Goal: Find specific page/section: Find specific page/section

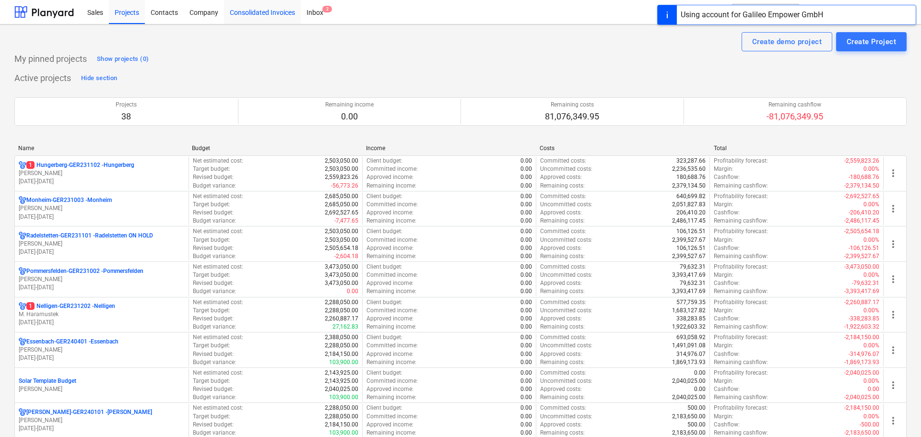
click at [239, 11] on div "Consolidated Invoices" at bounding box center [262, 12] width 77 height 24
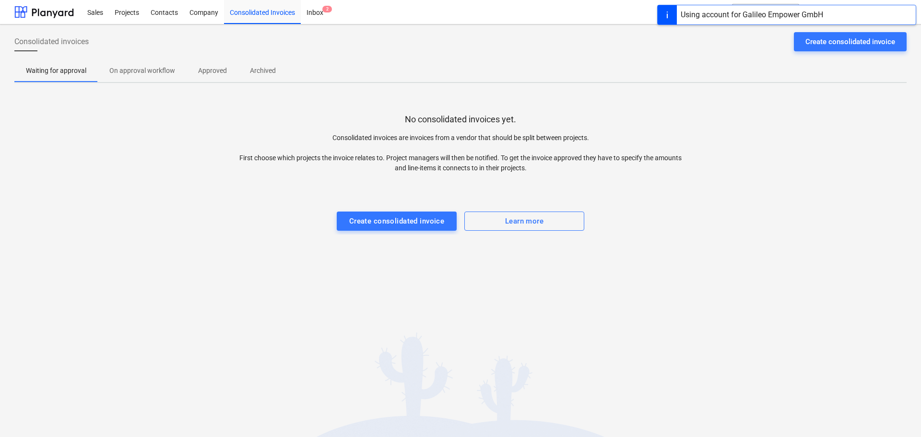
click at [209, 66] on p "Approved" at bounding box center [212, 71] width 29 height 10
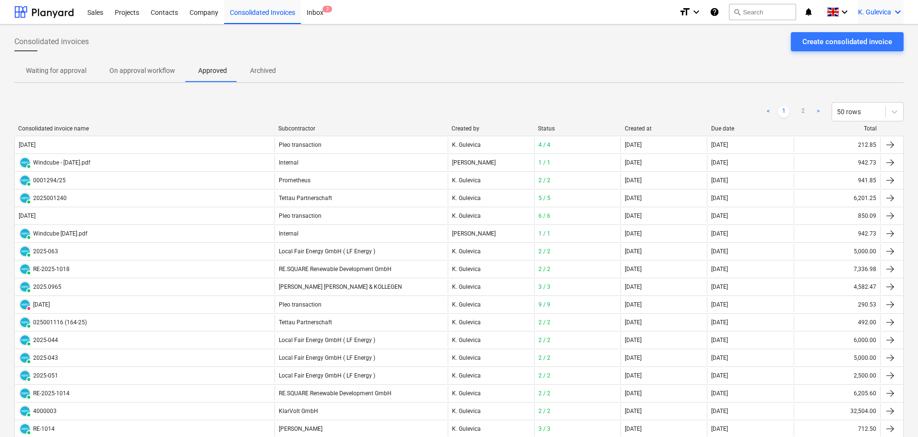
click at [882, 12] on span "K. Gulevica" at bounding box center [874, 12] width 33 height 8
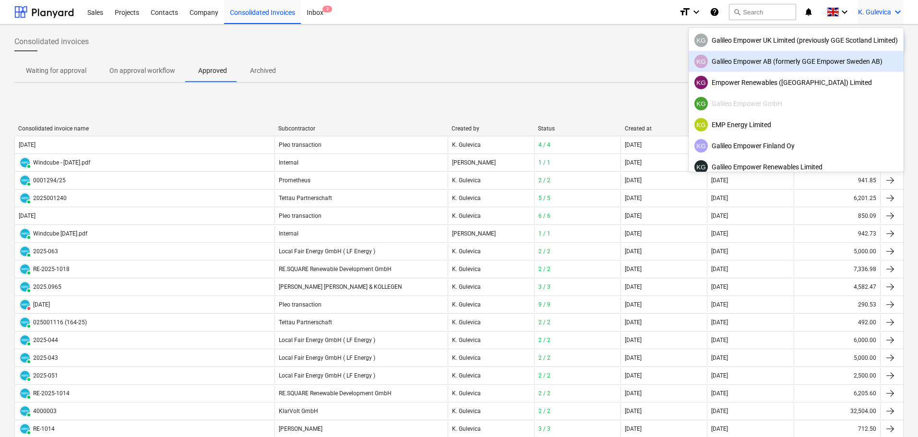
click at [758, 63] on div "KG Galileo Empower AB (formerly GGE Empower Sweden AB)" at bounding box center [795, 61] width 203 height 13
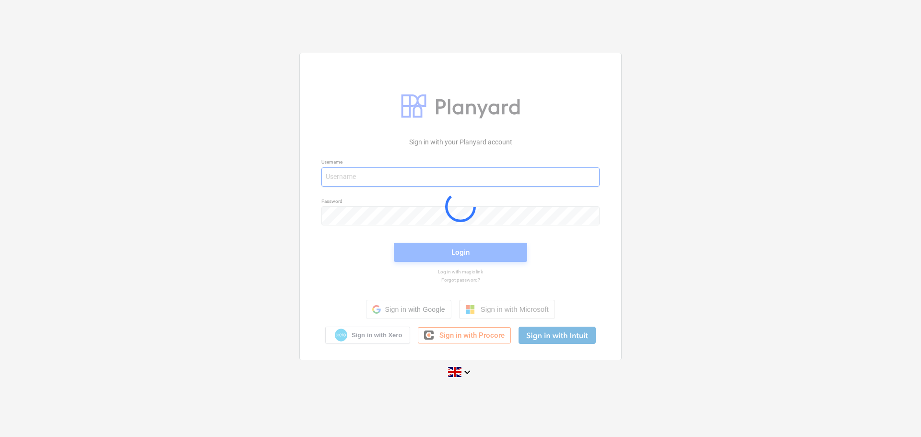
type input "[EMAIL_ADDRESS][DOMAIN_NAME]"
